Goal: Task Accomplishment & Management: Use online tool/utility

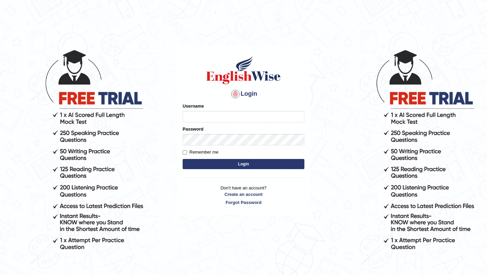
click at [250, 116] on input "Username" at bounding box center [244, 116] width 122 height 11
type input "Ridhima1"
click at [235, 163] on button "Login" at bounding box center [244, 164] width 122 height 10
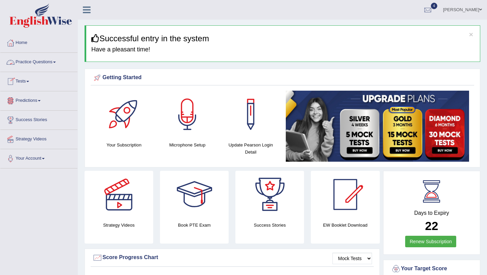
click at [47, 63] on link "Practice Questions" at bounding box center [38, 61] width 77 height 17
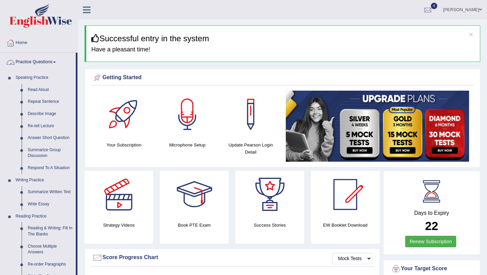
click at [52, 63] on link "Practice Questions" at bounding box center [37, 61] width 75 height 17
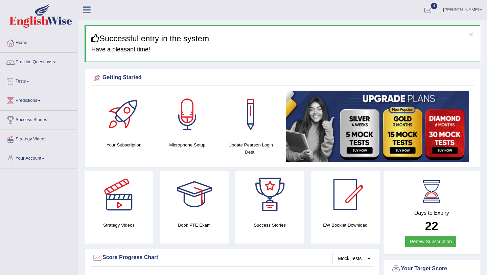
click at [29, 81] on span at bounding box center [27, 81] width 3 height 1
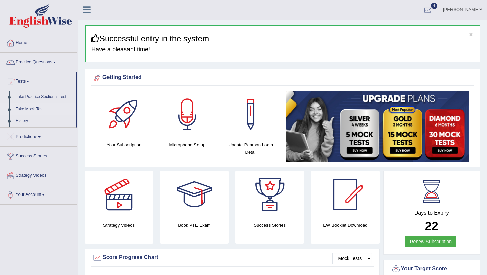
click at [32, 108] on link "Take Mock Test" at bounding box center [44, 109] width 63 height 12
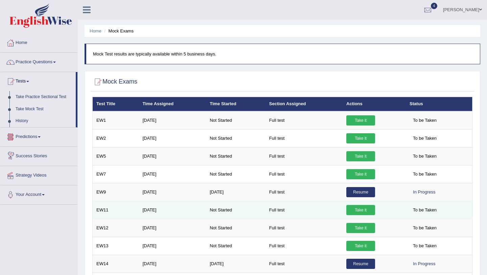
scroll to position [53, 0]
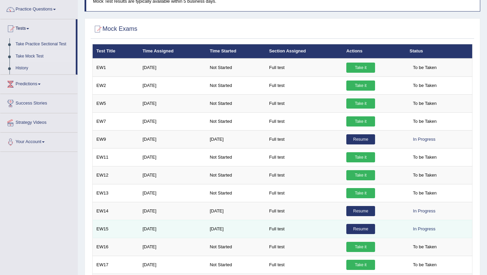
click at [352, 228] on link "Resume" at bounding box center [360, 229] width 29 height 10
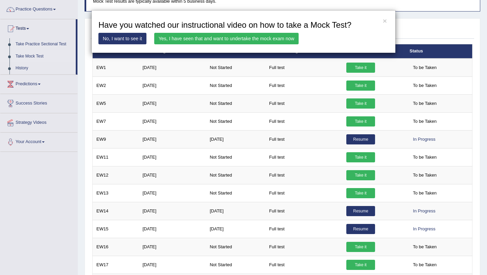
click at [249, 40] on link "Yes, I have seen that and want to undertake the mock exam now" at bounding box center [226, 38] width 144 height 11
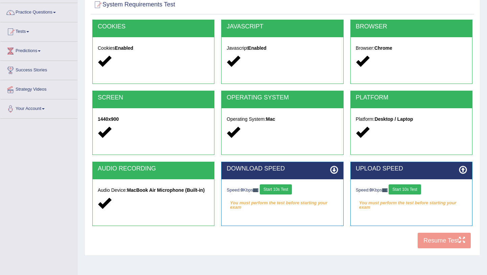
scroll to position [80, 0]
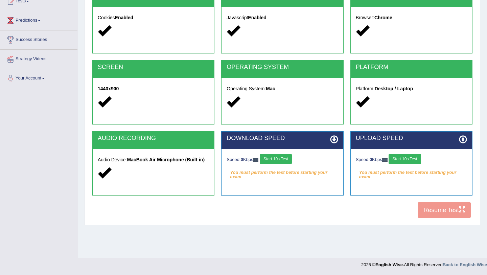
click at [399, 161] on button "Start 10s Test" at bounding box center [404, 159] width 32 height 10
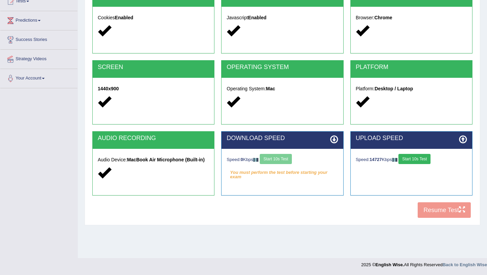
click at [284, 160] on div "Speed: 0 Kbps Start 10s Test" at bounding box center [282, 160] width 111 height 12
click at [284, 160] on button "Start 10s Test" at bounding box center [276, 159] width 32 height 10
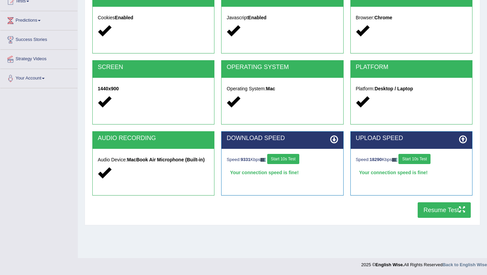
click at [429, 204] on button "Resume Test" at bounding box center [444, 210] width 53 height 16
